Goal: Task Accomplishment & Management: Manage account settings

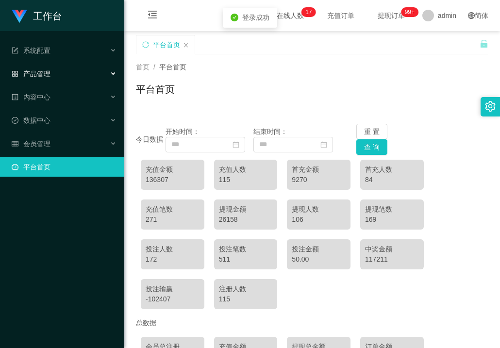
click at [40, 75] on span "产品管理" at bounding box center [31, 74] width 39 height 8
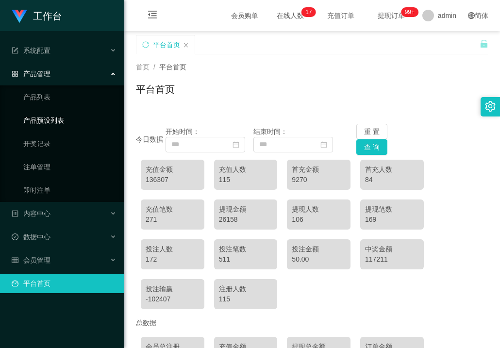
click at [67, 125] on link "产品预设列表" at bounding box center [69, 120] width 93 height 19
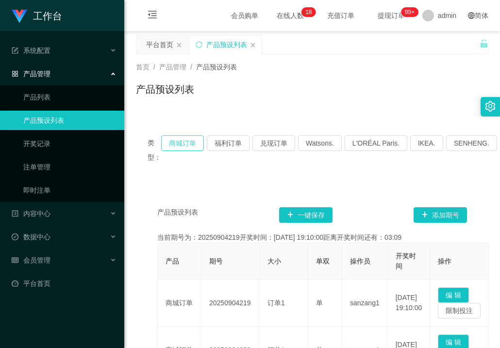
click at [189, 144] on button "商城订单" at bounding box center [182, 144] width 43 height 16
click at [219, 146] on button "福利订单" at bounding box center [228, 144] width 43 height 16
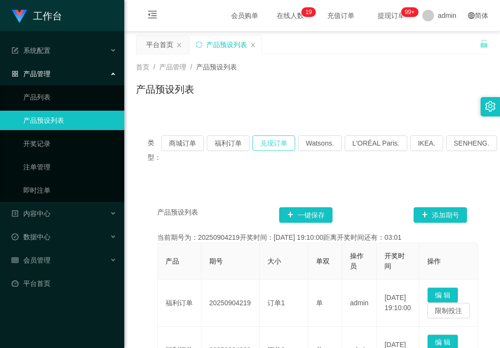
click at [272, 146] on button "兑现订单" at bounding box center [274, 144] width 43 height 16
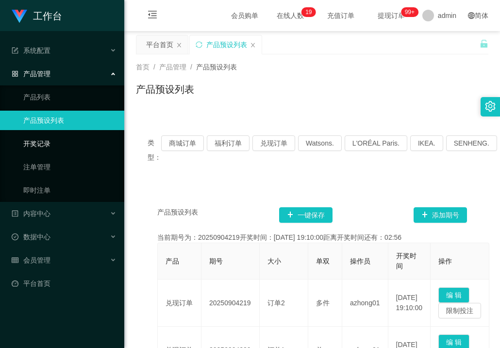
click at [34, 145] on link "开奖记录" at bounding box center [69, 143] width 93 height 19
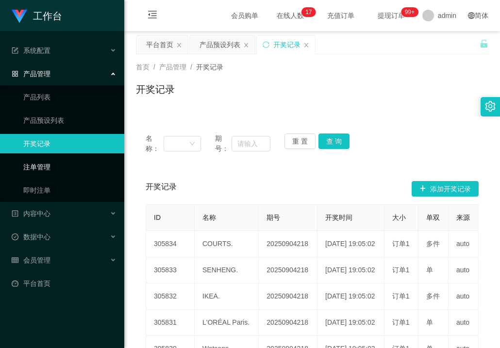
click at [25, 167] on link "注单管理" at bounding box center [69, 166] width 93 height 19
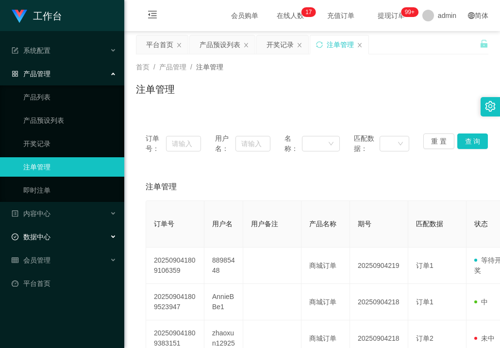
click at [35, 235] on span "数据中心" at bounding box center [31, 237] width 39 height 8
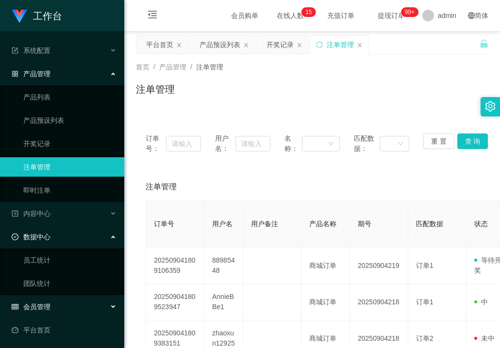
click at [39, 309] on span "会员管理" at bounding box center [31, 307] width 39 height 8
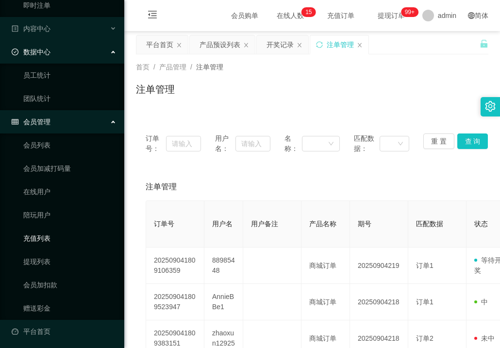
scroll to position [188, 0]
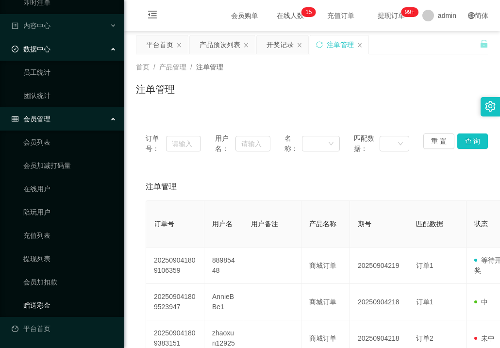
click at [30, 308] on link "赠送彩金" at bounding box center [69, 305] width 93 height 19
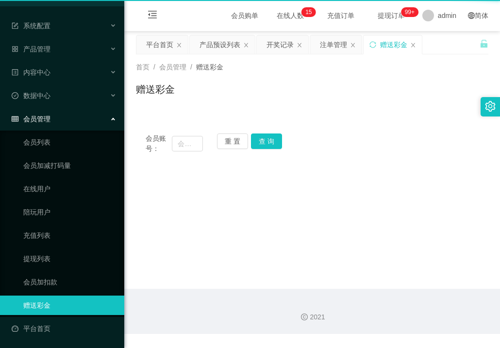
scroll to position [25, 0]
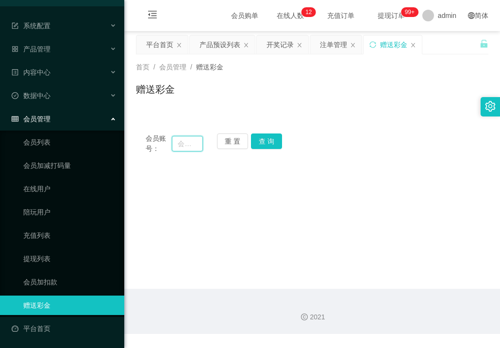
click at [182, 141] on input "text" at bounding box center [187, 144] width 31 height 16
paste input "[URL][DOMAIN_NAME]"
type input "[URL][DOMAIN_NAME]"
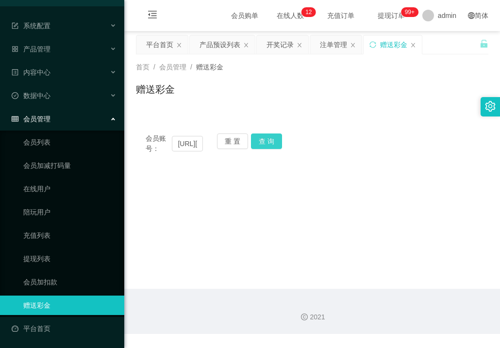
click at [260, 141] on button "查 询" at bounding box center [266, 142] width 31 height 16
click at [188, 145] on input "[URL][DOMAIN_NAME]" at bounding box center [187, 144] width 31 height 16
drag, startPoint x: 178, startPoint y: 145, endPoint x: 205, endPoint y: 146, distance: 26.8
click at [205, 146] on div "会员账号： [URL][DOMAIN_NAME] 重 置 查 询" at bounding box center [312, 144] width 353 height 20
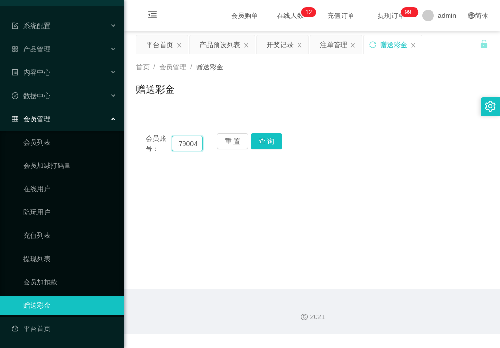
scroll to position [0, 11]
type input "91790046"
click at [274, 144] on button "查 询" at bounding box center [266, 142] width 31 height 16
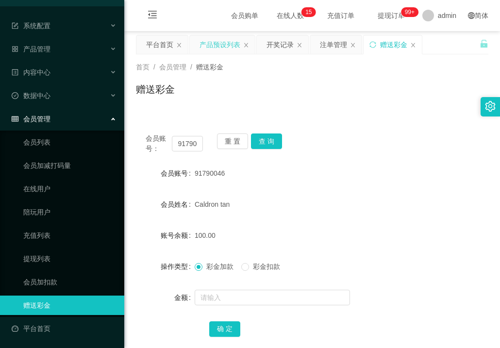
click at [215, 41] on div "产品预设列表" at bounding box center [220, 44] width 41 height 18
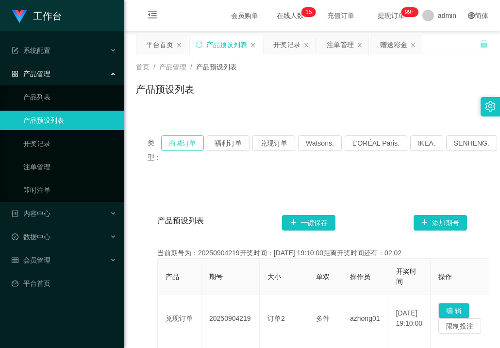
click at [176, 148] on button "商城订单" at bounding box center [182, 144] width 43 height 16
drag, startPoint x: 175, startPoint y: 147, endPoint x: 323, endPoint y: 243, distance: 176.3
click at [177, 149] on button "商城订单" at bounding box center [182, 144] width 43 height 16
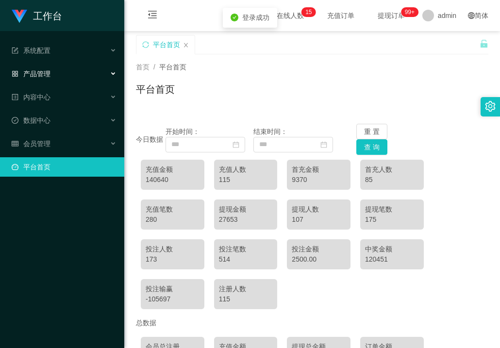
click at [43, 73] on span "产品管理" at bounding box center [31, 74] width 39 height 8
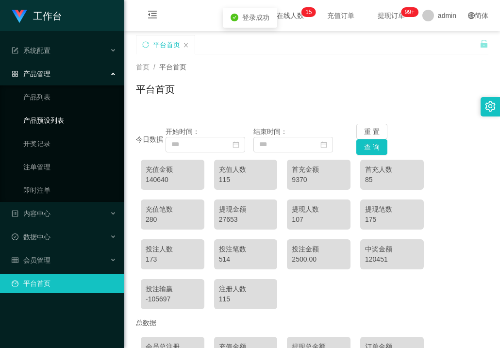
drag, startPoint x: 50, startPoint y: 117, endPoint x: 89, endPoint y: 122, distance: 39.7
click at [50, 118] on link "产品预设列表" at bounding box center [69, 120] width 93 height 19
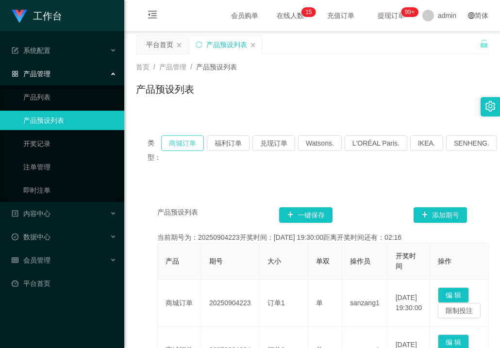
click at [188, 140] on button "商城订单" at bounding box center [182, 144] width 43 height 16
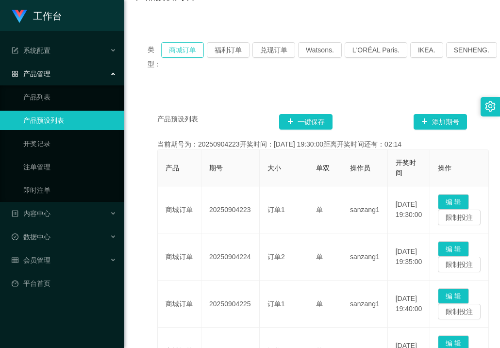
scroll to position [194, 0]
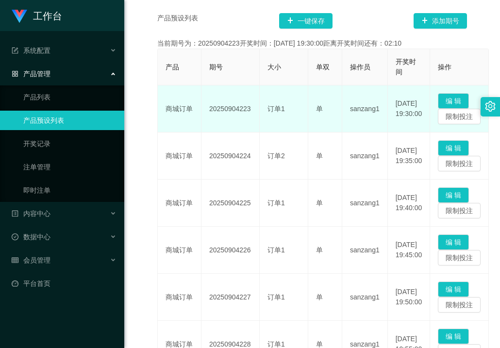
copy td "20250904223"
drag, startPoint x: 210, startPoint y: 110, endPoint x: 250, endPoint y: 111, distance: 39.4
click at [250, 111] on td "20250904223" at bounding box center [231, 109] width 58 height 47
